Goal: Entertainment & Leisure: Browse casually

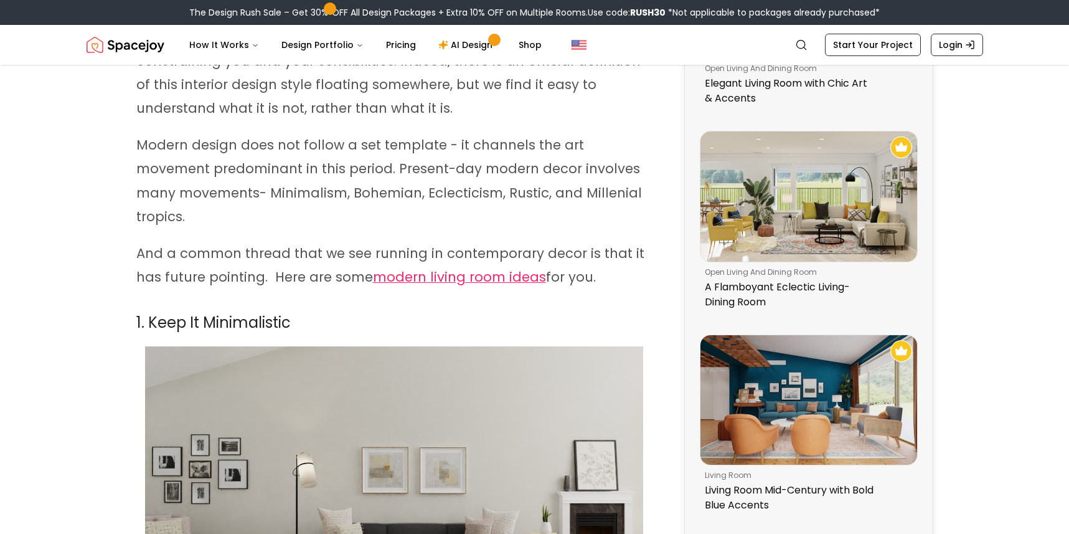
scroll to position [249, 0]
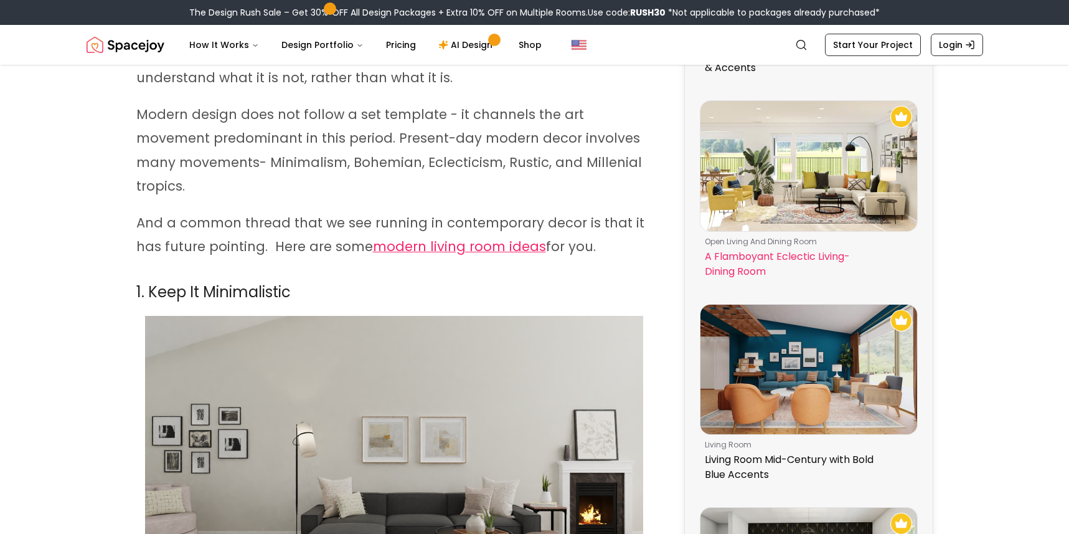
click at [769, 186] on img at bounding box center [809, 166] width 217 height 130
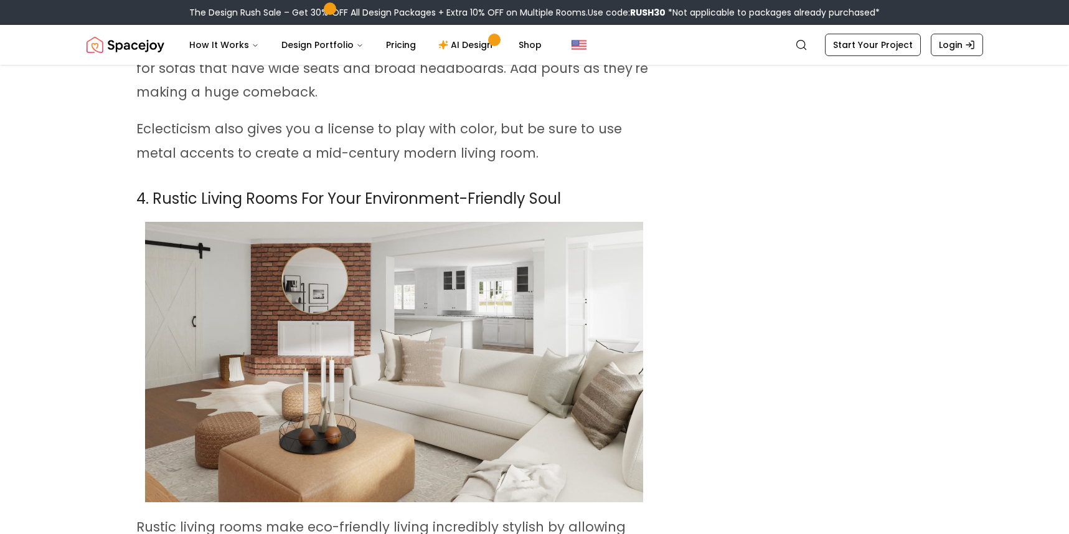
scroll to position [2055, 0]
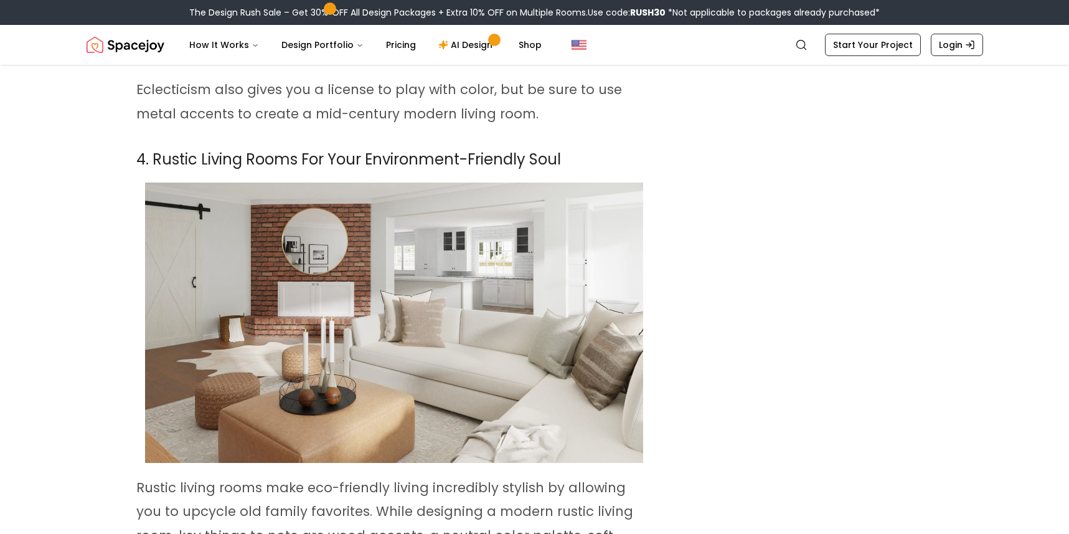
click at [469, 334] on img at bounding box center [394, 322] width 498 height 280
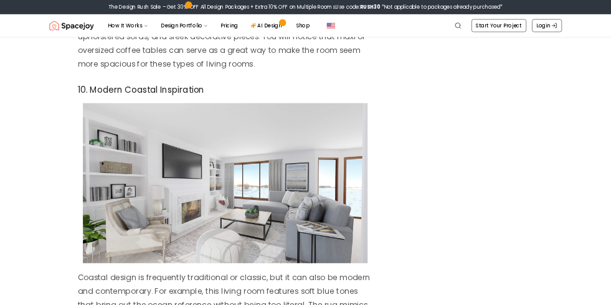
scroll to position [5355, 0]
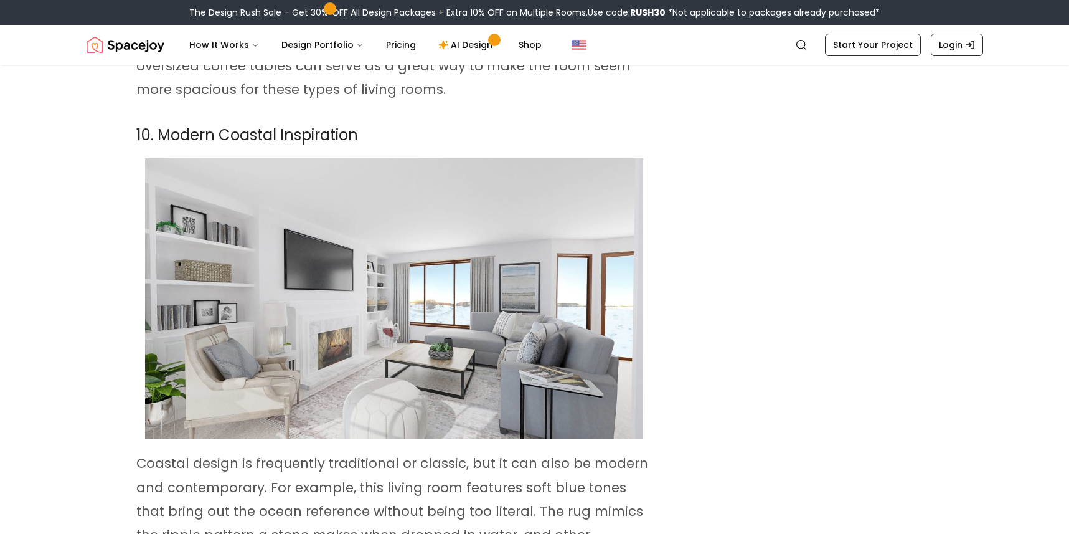
click at [344, 325] on img at bounding box center [394, 298] width 498 height 280
click at [408, 266] on img at bounding box center [394, 298] width 498 height 280
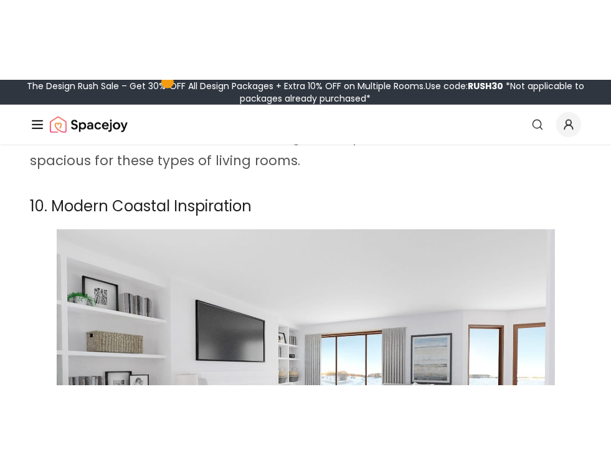
scroll to position [5213, 0]
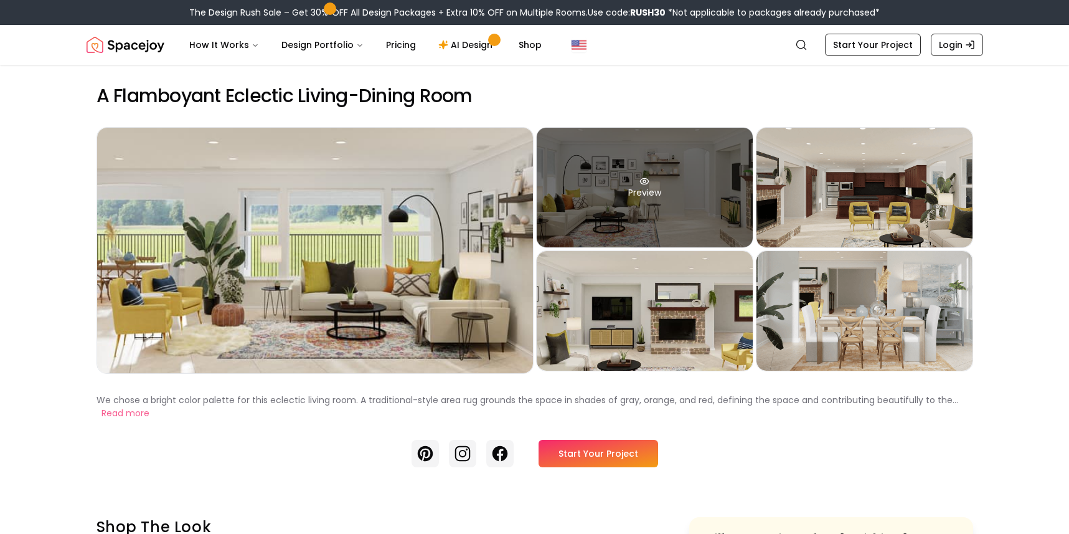
click at [603, 230] on div "Preview" at bounding box center [645, 188] width 216 height 120
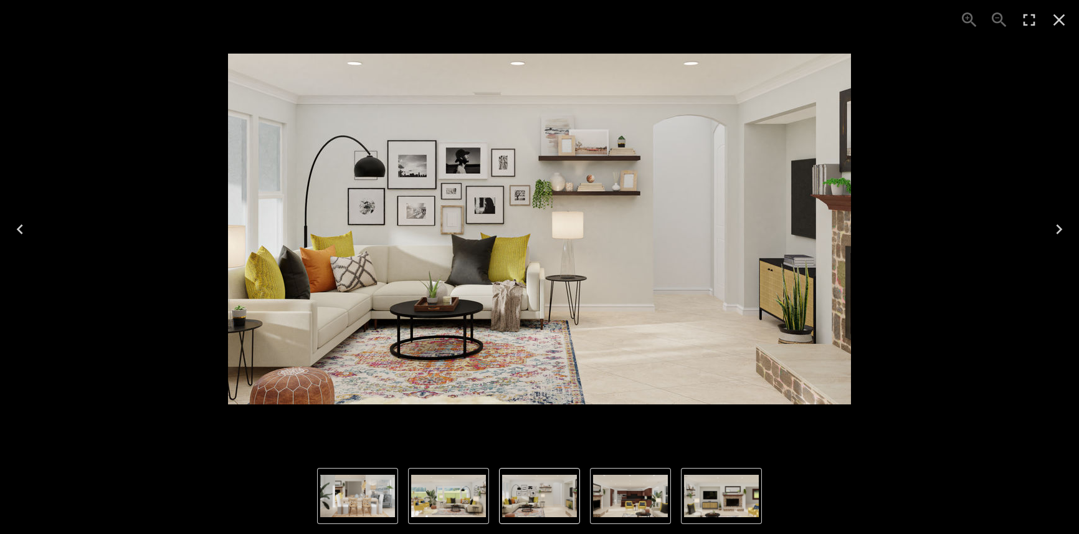
click at [1054, 231] on icon "Next" at bounding box center [1059, 229] width 20 height 20
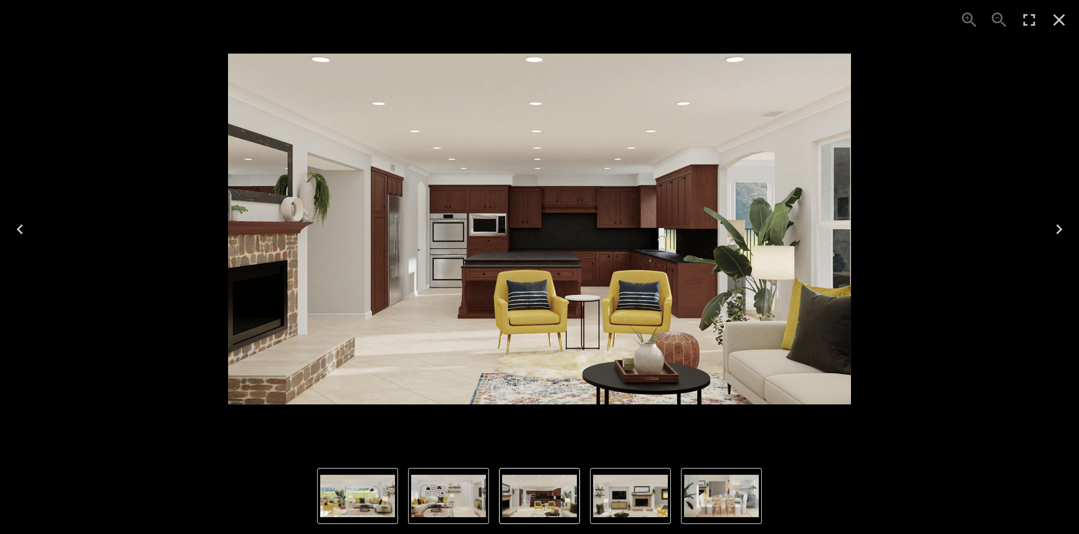
click at [1054, 231] on icon "Next" at bounding box center [1059, 229] width 20 height 20
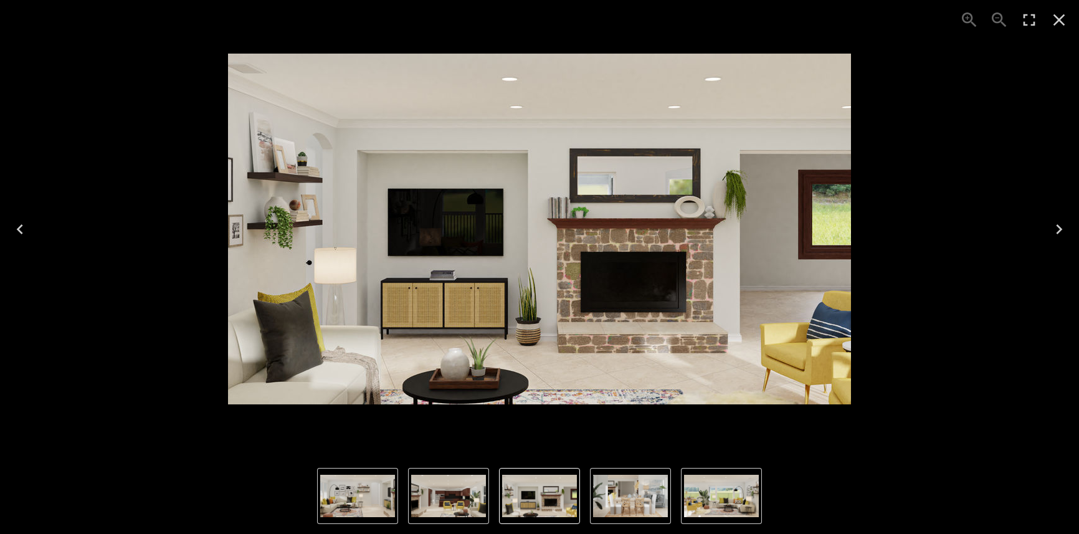
click at [1057, 231] on icon "Next" at bounding box center [1059, 229] width 20 height 20
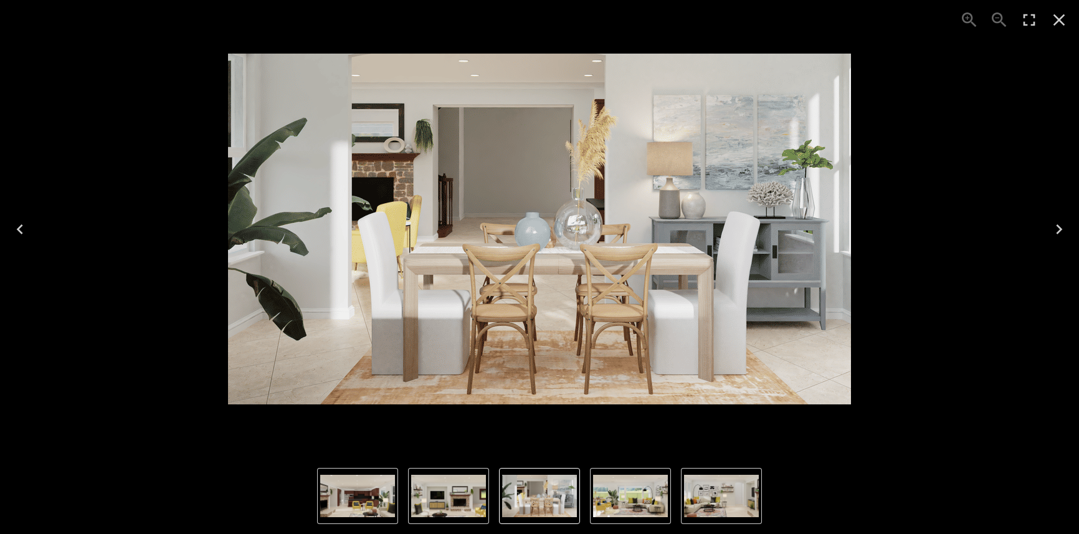
click at [1057, 231] on icon "Next" at bounding box center [1059, 229] width 20 height 20
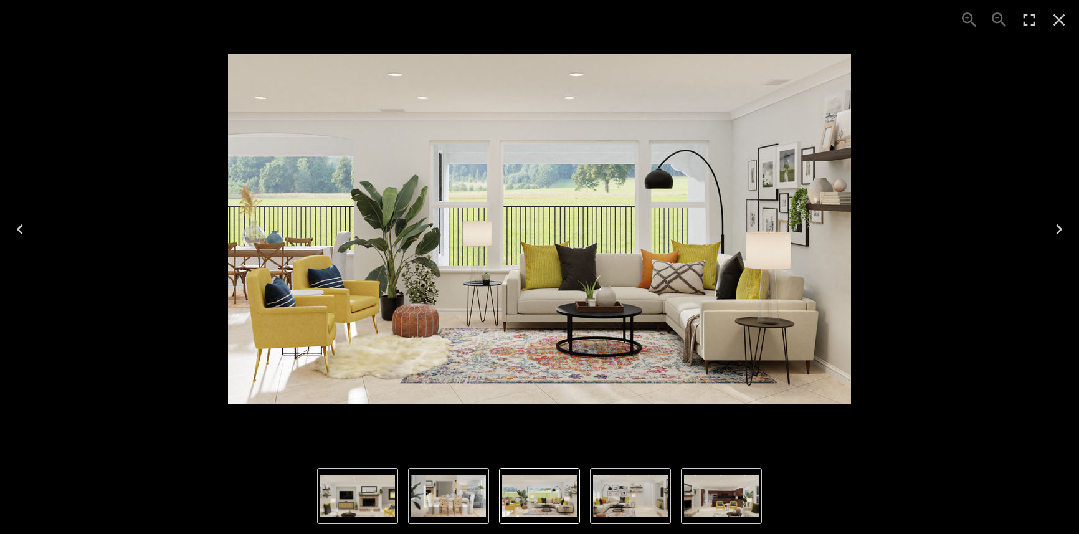
click at [1052, 16] on icon "Close" at bounding box center [1059, 20] width 20 height 20
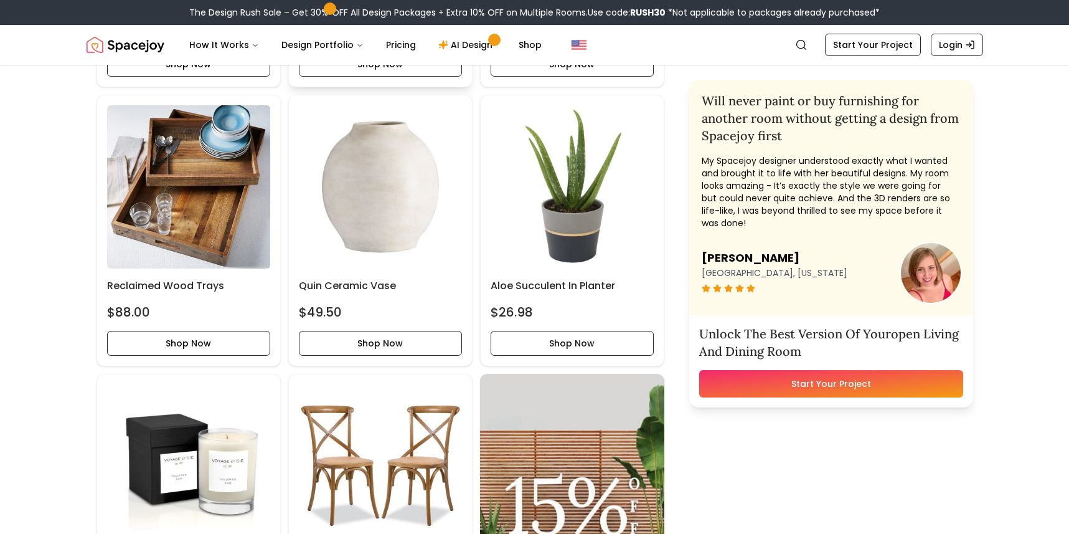
scroll to position [498, 0]
